Goal: Use online tool/utility: Use online tool/utility

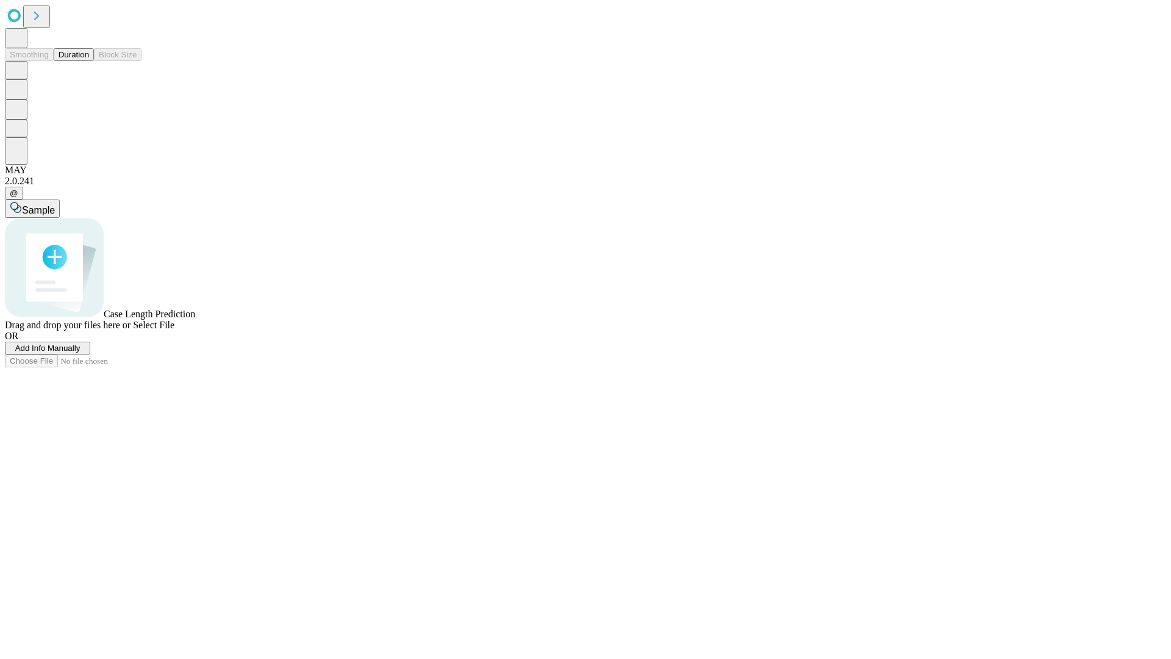
click at [174, 330] on span "Select File" at bounding box center [153, 325] width 41 height 10
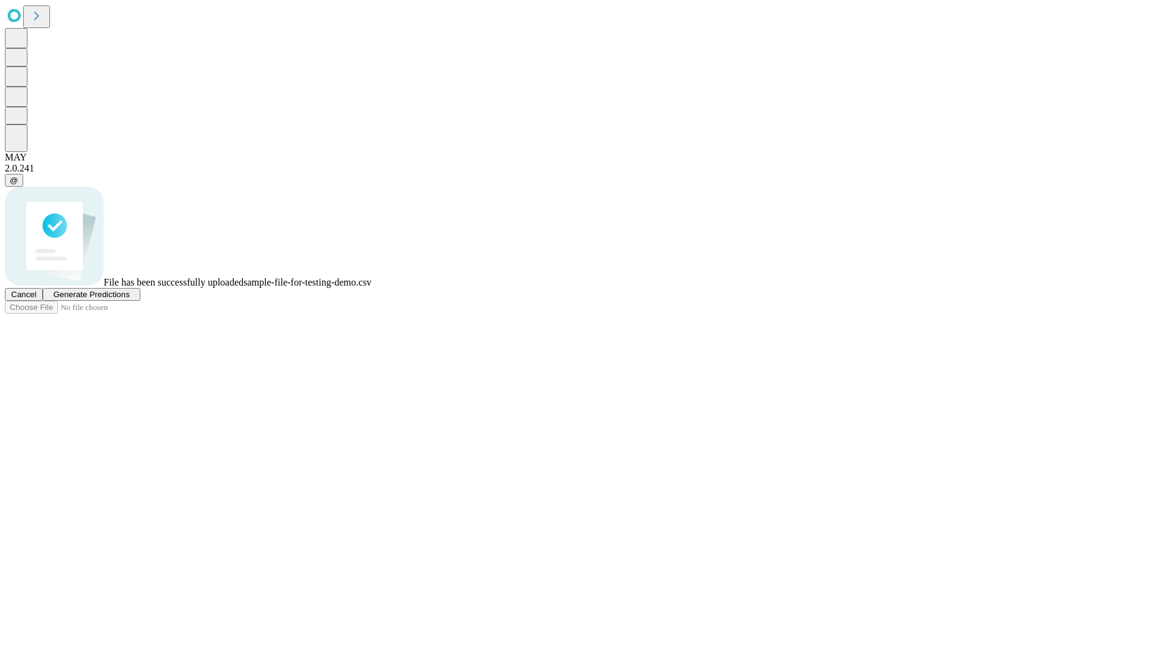
click at [129, 299] on span "Generate Predictions" at bounding box center [91, 294] width 76 height 9
